Goal: Find specific page/section: Find specific page/section

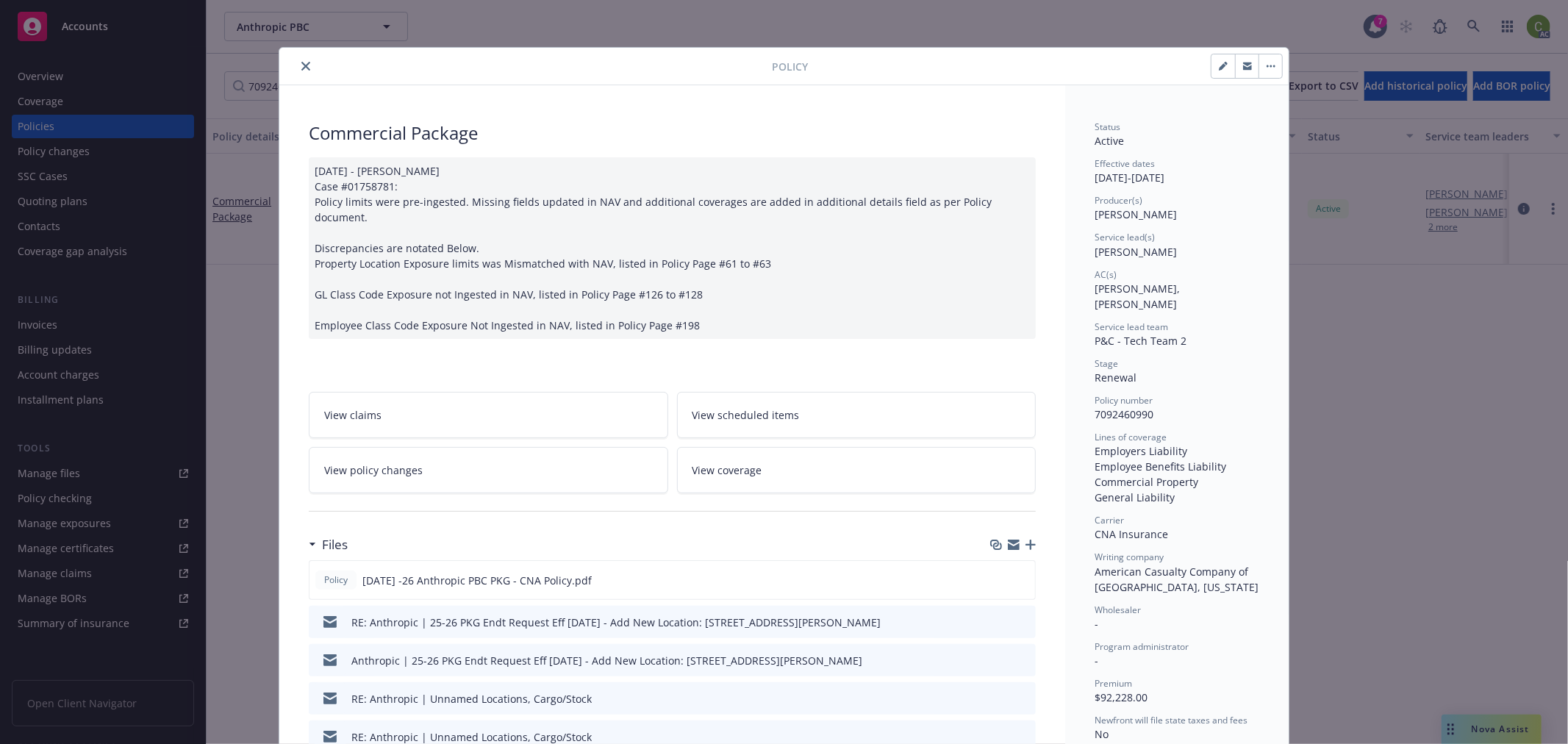
drag, startPoint x: 299, startPoint y: 64, endPoint x: 224, endPoint y: 186, distance: 143.2
click at [301, 63] on icon "close" at bounding box center [305, 66] width 9 height 9
drag, startPoint x: 105, startPoint y: 324, endPoint x: 82, endPoint y: 324, distance: 23.0
click at [103, 324] on div "Policy Commercial Package [DATE] - [PERSON_NAME] Case #01758781: Policy limits …" at bounding box center [784, 372] width 1568 height 744
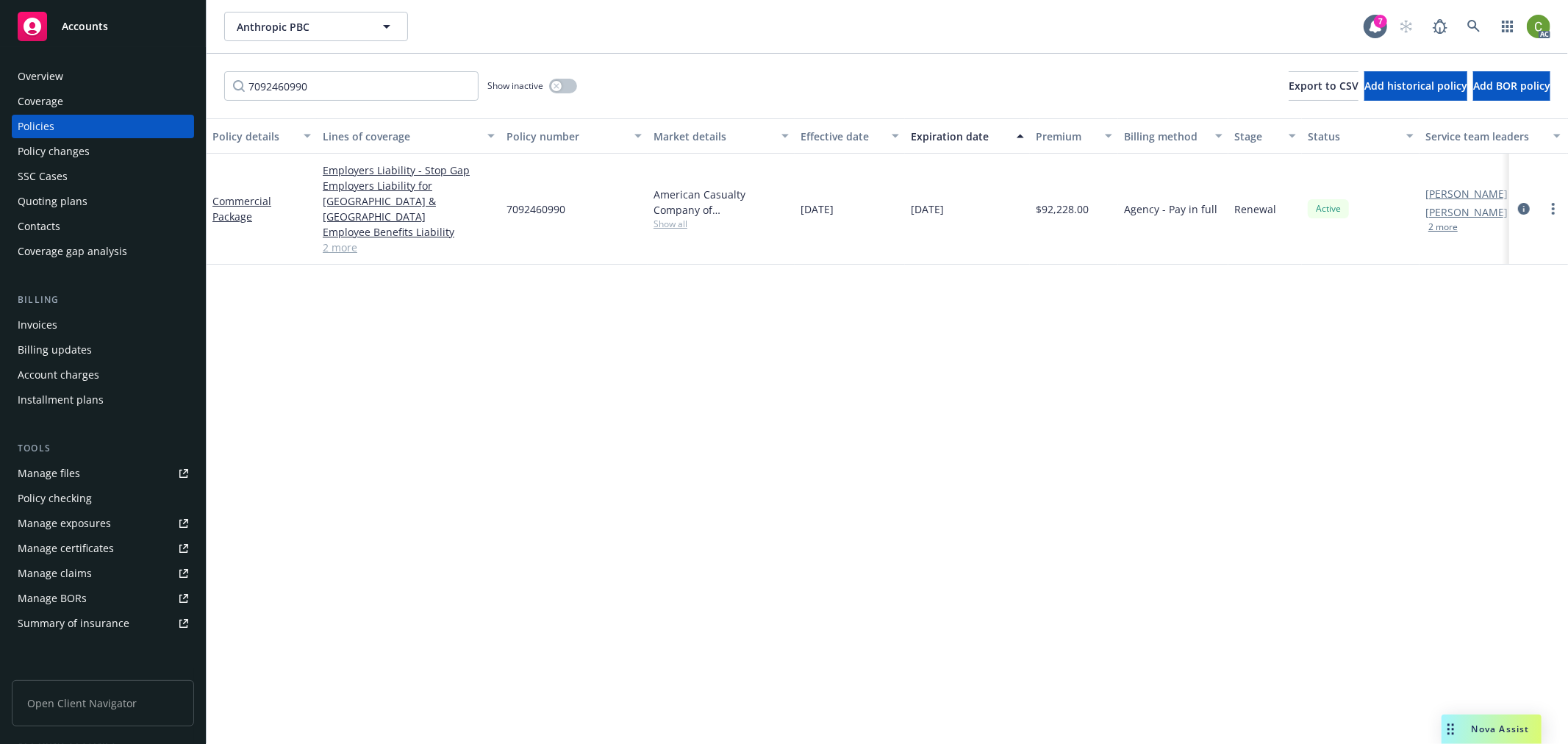
click at [105, 328] on div "Invoices" at bounding box center [103, 325] width 170 height 24
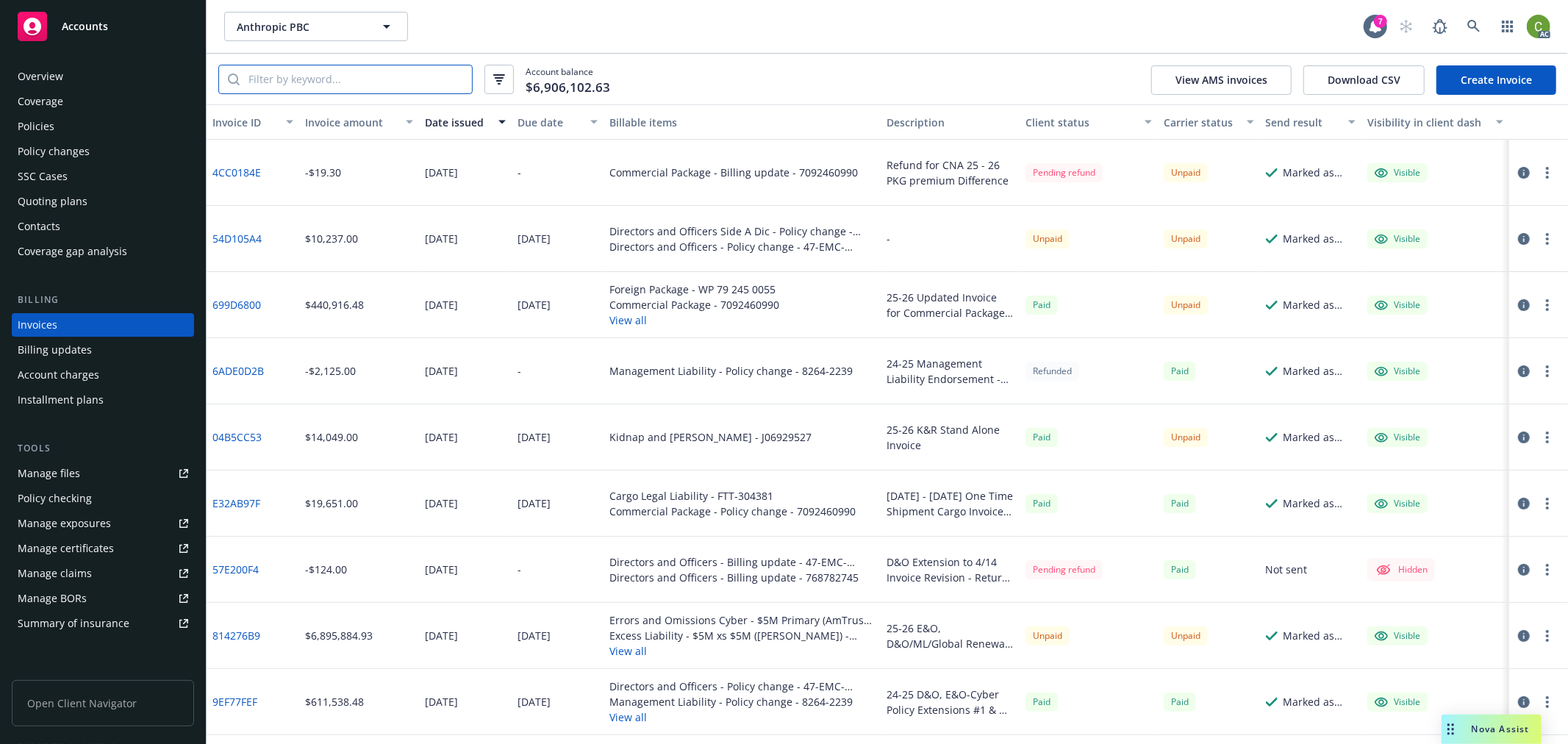
drag, startPoint x: 310, startPoint y: 87, endPoint x: 405, endPoint y: 117, distance: 99.6
click at [310, 86] on input "search" at bounding box center [355, 79] width 232 height 28
paste input "699D6800"
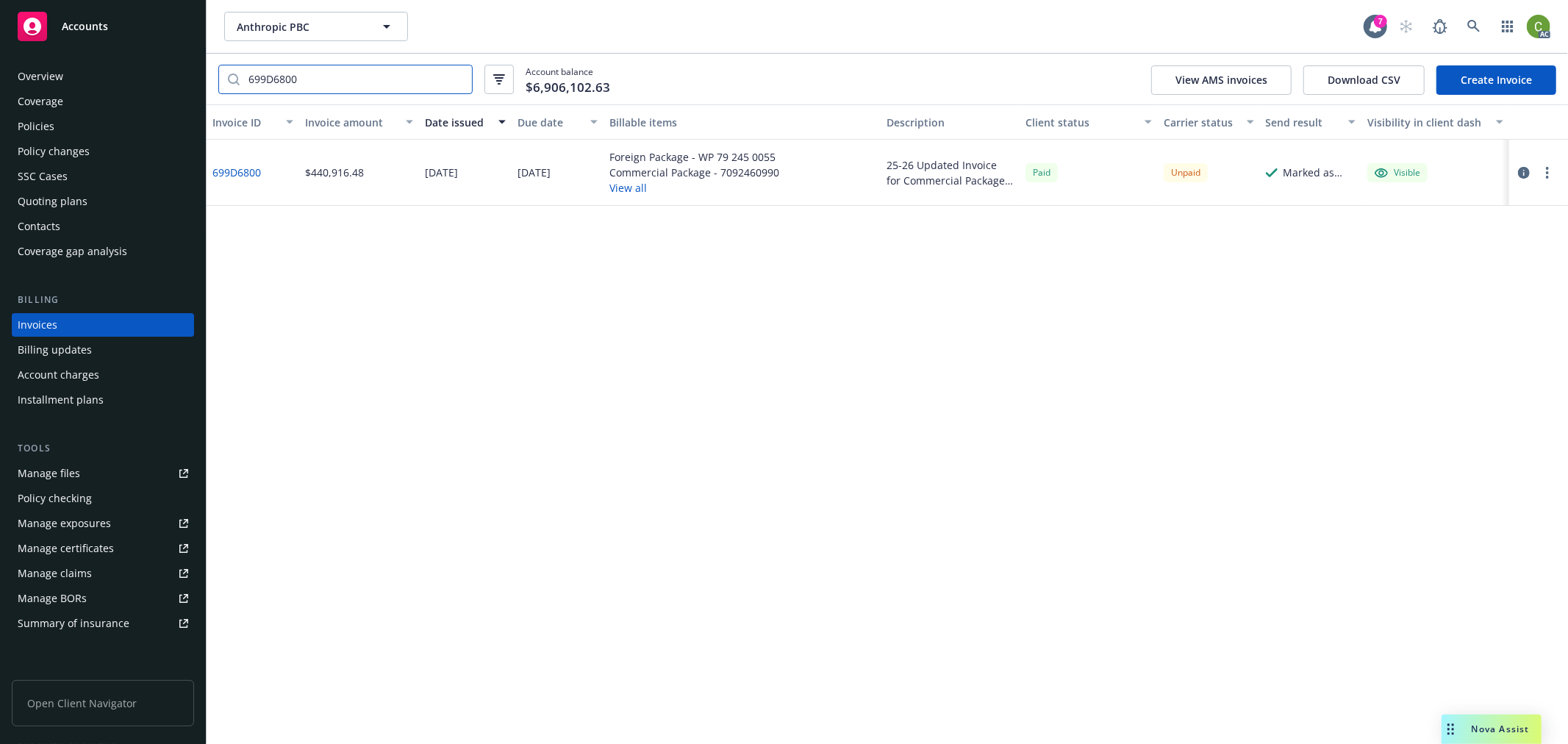
type input "699D6800"
click at [257, 170] on link "699D6800" at bounding box center [237, 172] width 49 height 15
drag, startPoint x: 71, startPoint y: 125, endPoint x: 138, endPoint y: 112, distance: 68.2
click at [71, 123] on div "Policies" at bounding box center [103, 126] width 170 height 24
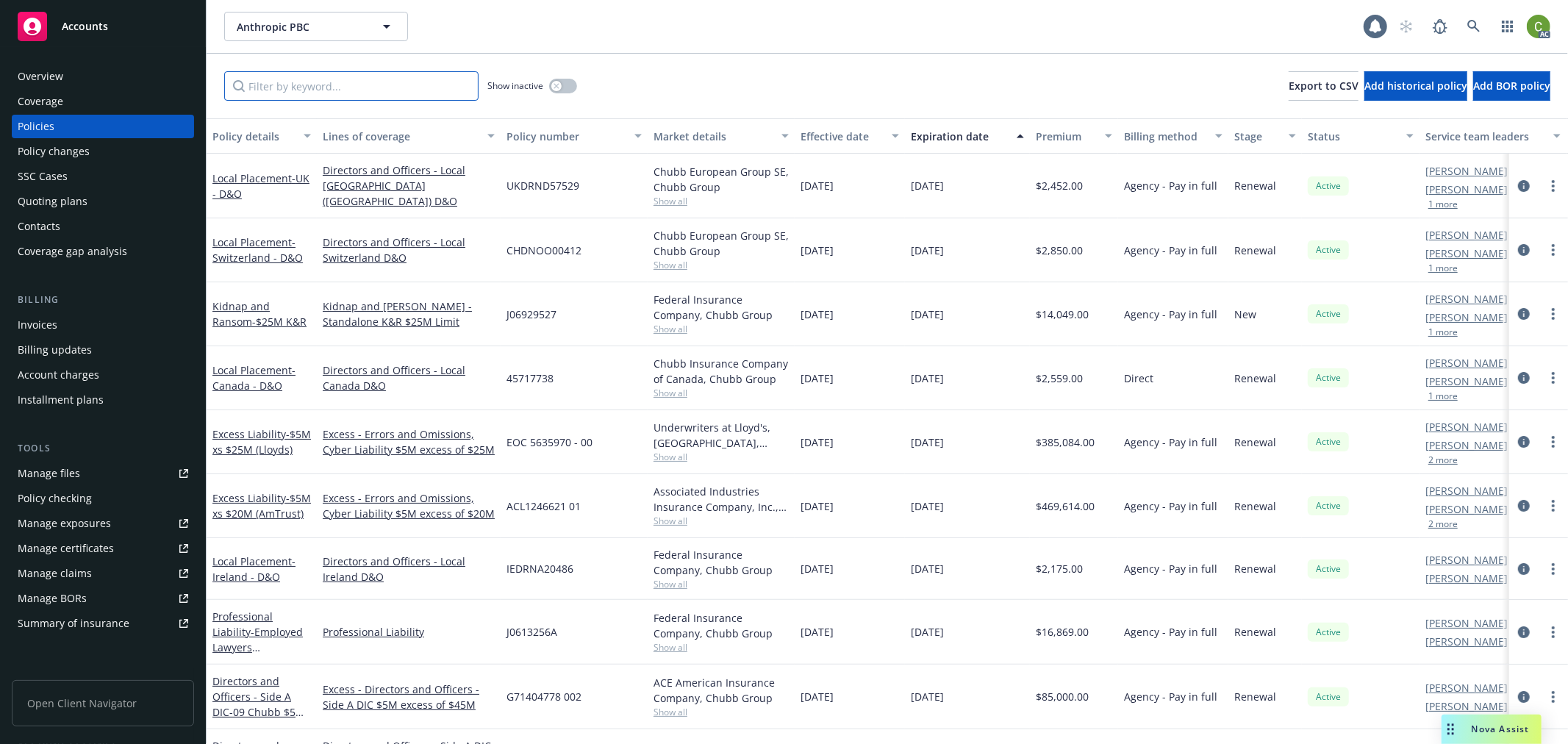
click at [326, 85] on input "Filter by keyword..." at bounding box center [351, 86] width 254 height 29
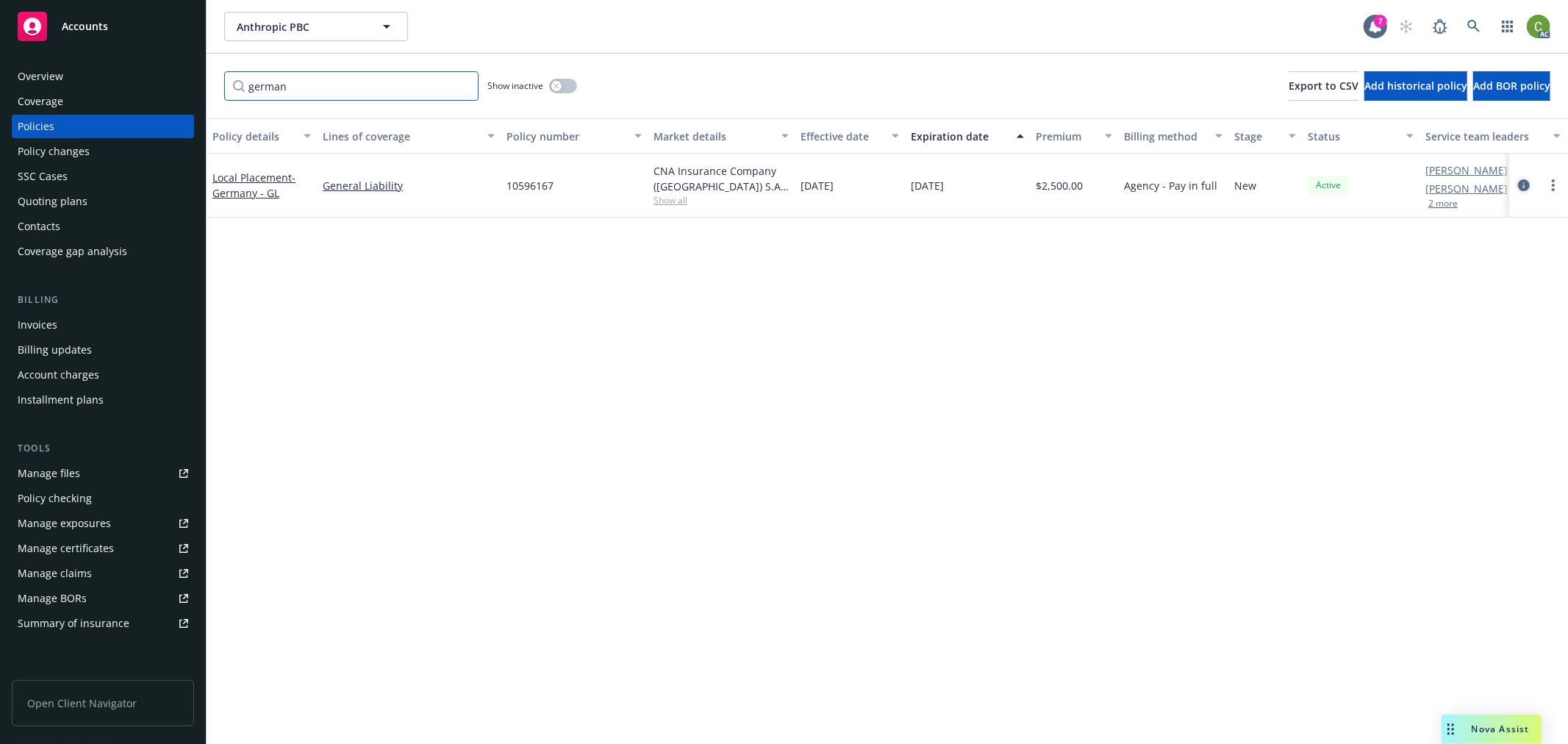
type input "german"
click at [1525, 184] on icon "circleInformation" at bounding box center [1523, 185] width 11 height 11
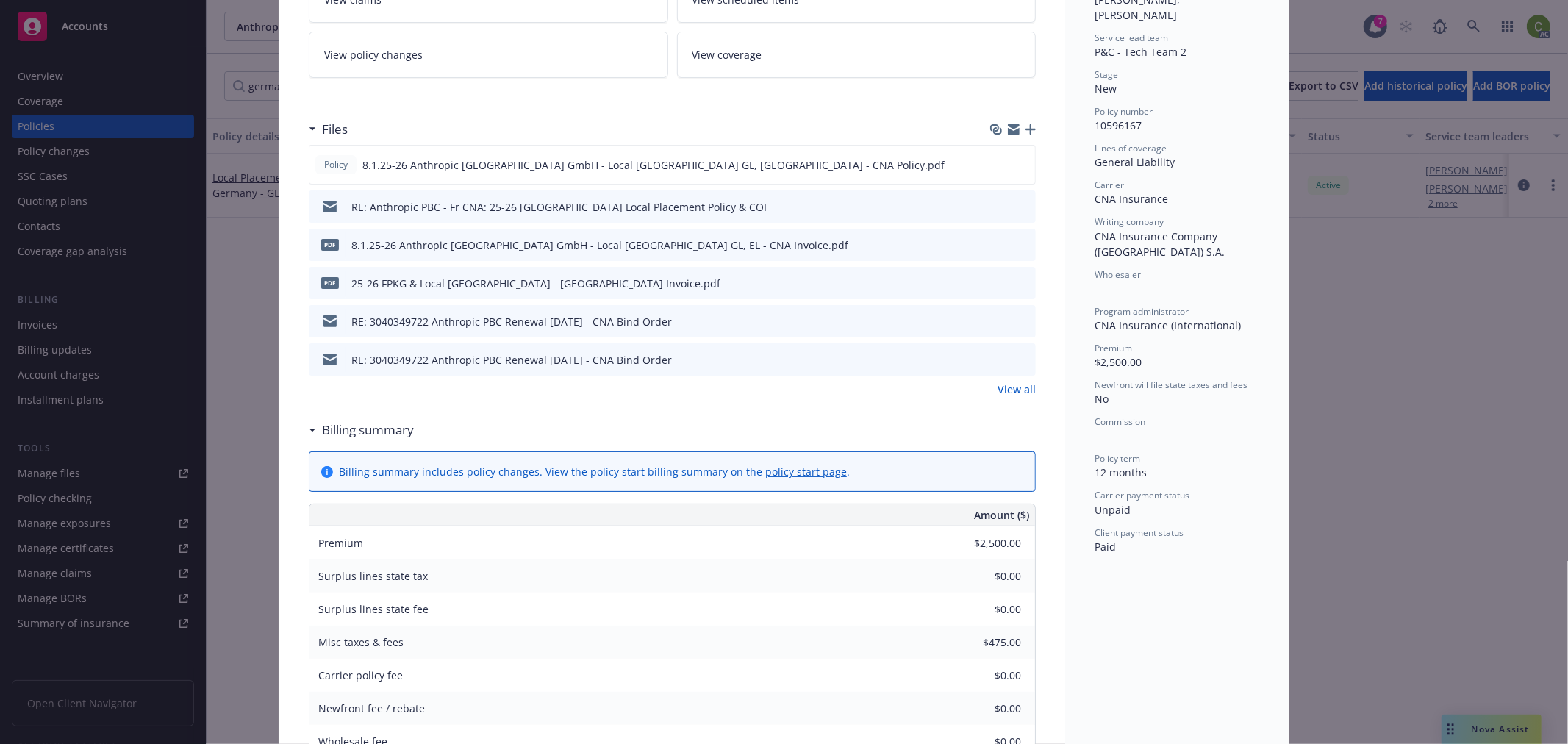
scroll to position [163, 0]
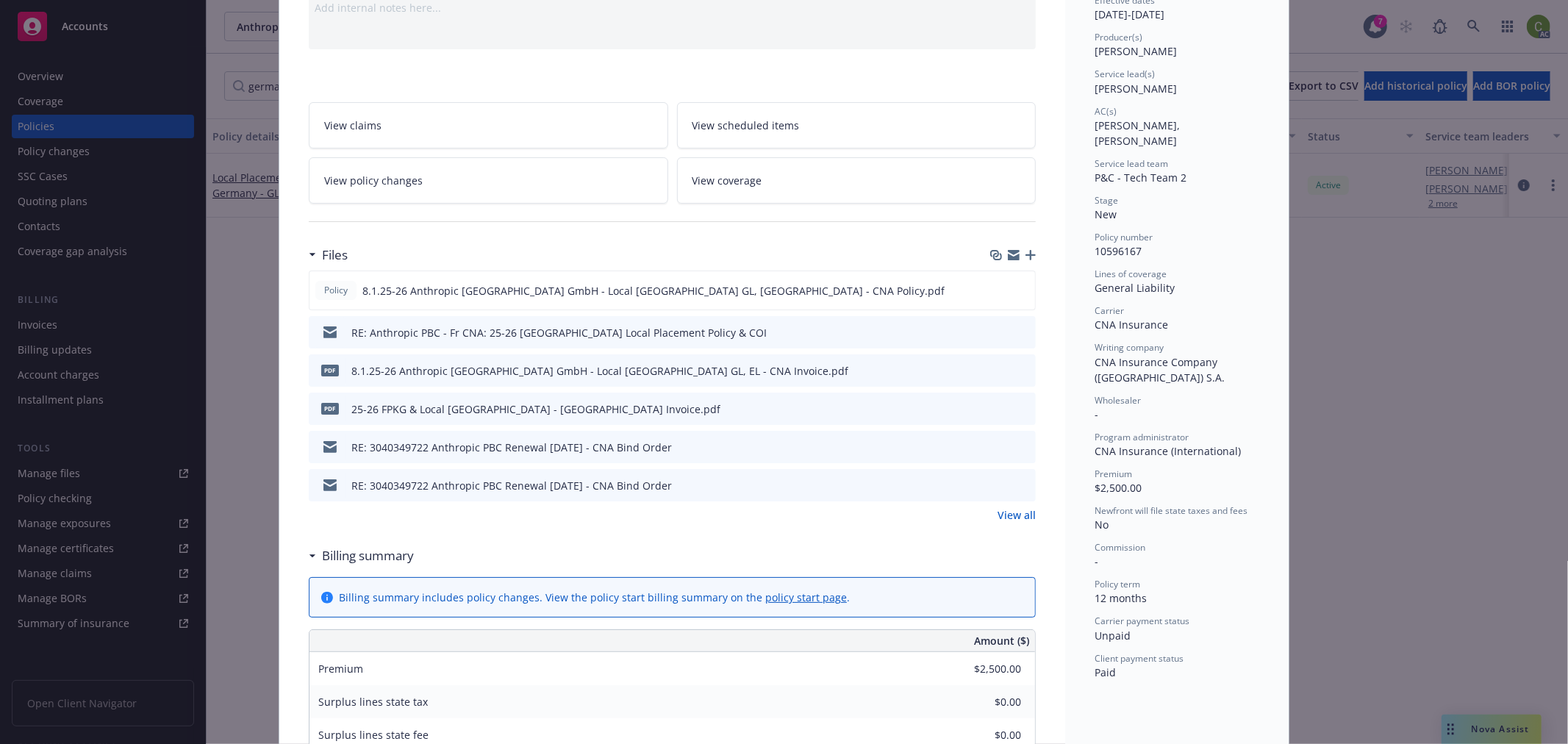
click at [1018, 406] on icon "preview file" at bounding box center [1022, 408] width 13 height 11
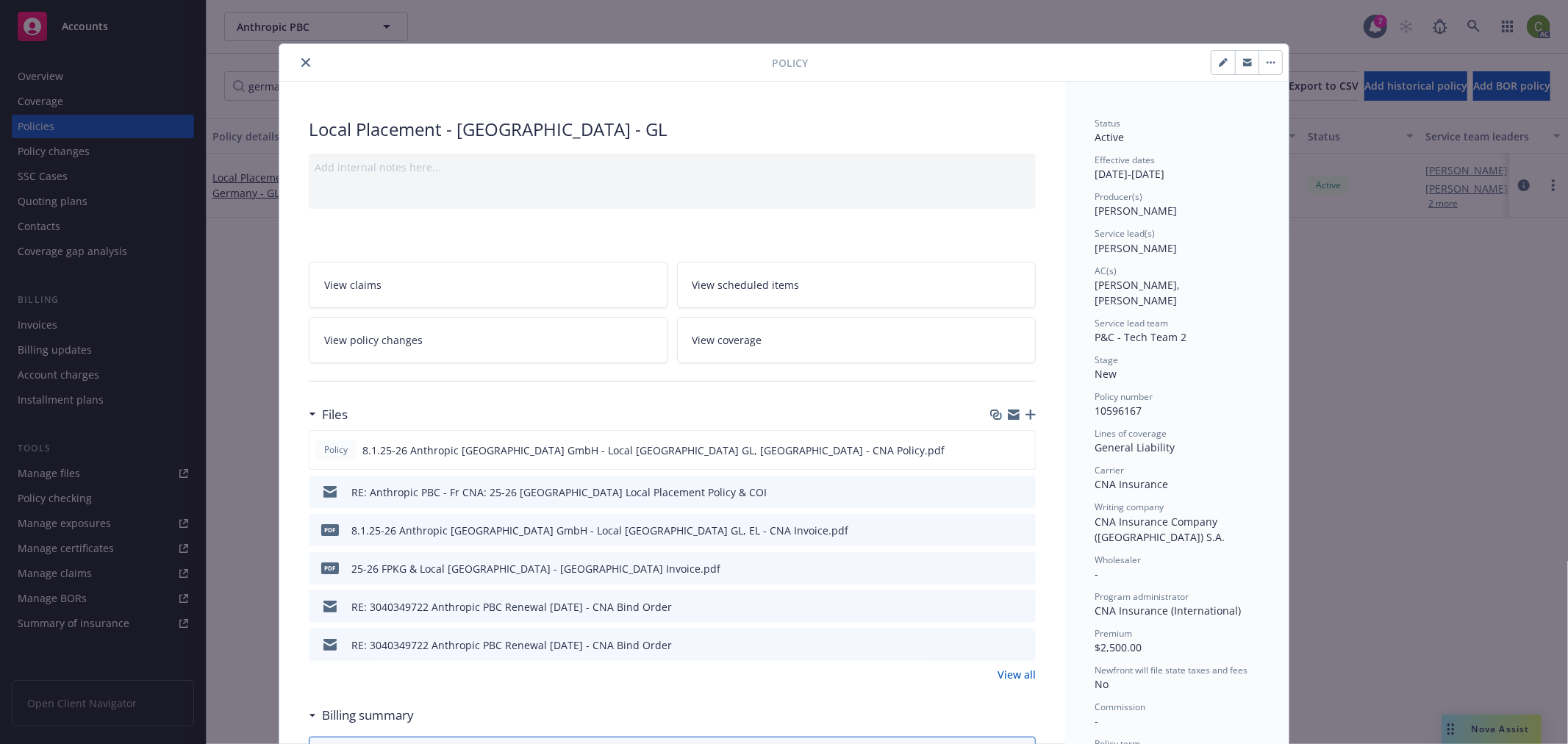
scroll to position [0, 0]
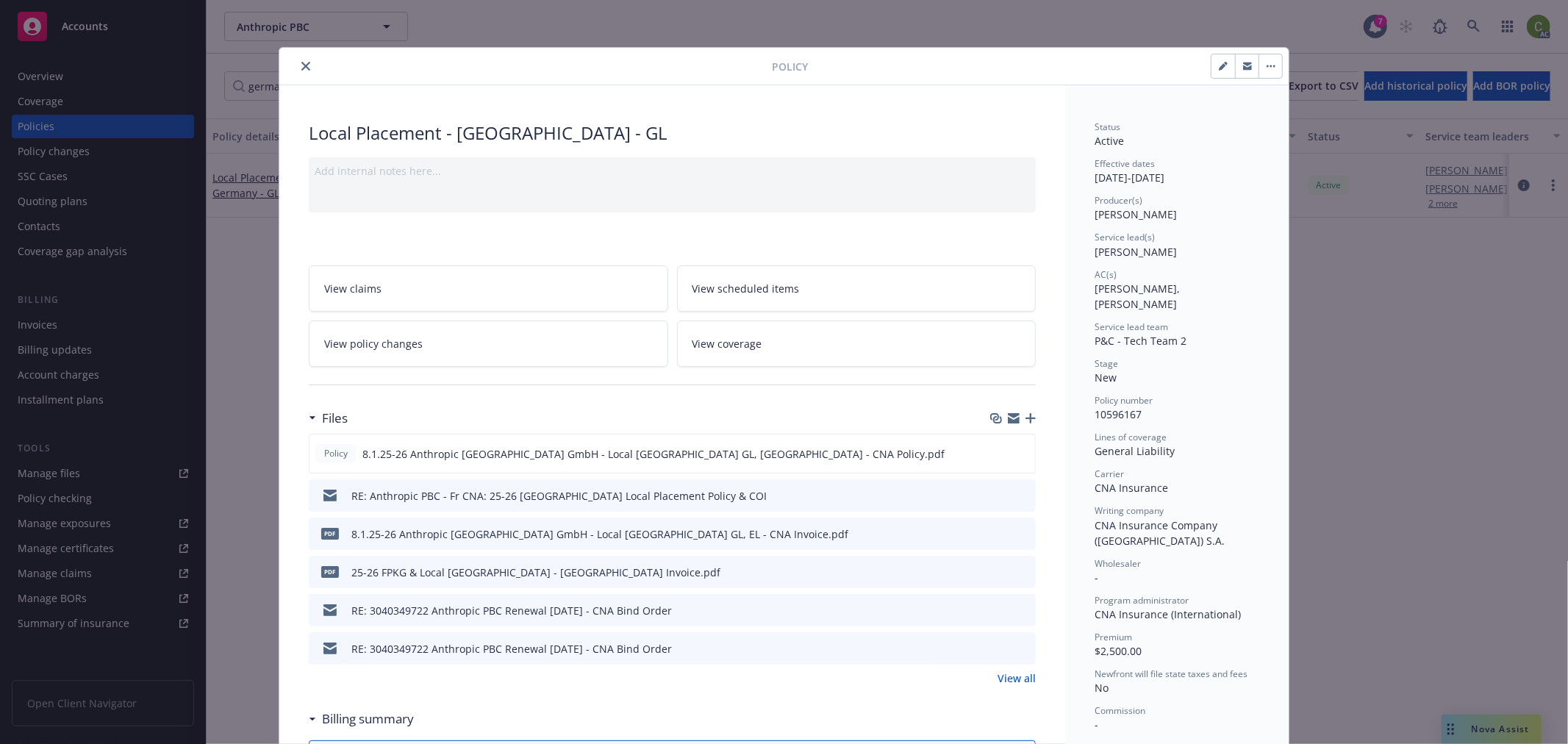
click at [1106, 407] on span "10596167" at bounding box center [1118, 414] width 47 height 14
copy span "10596167"
